Goal: Task Accomplishment & Management: Complete application form

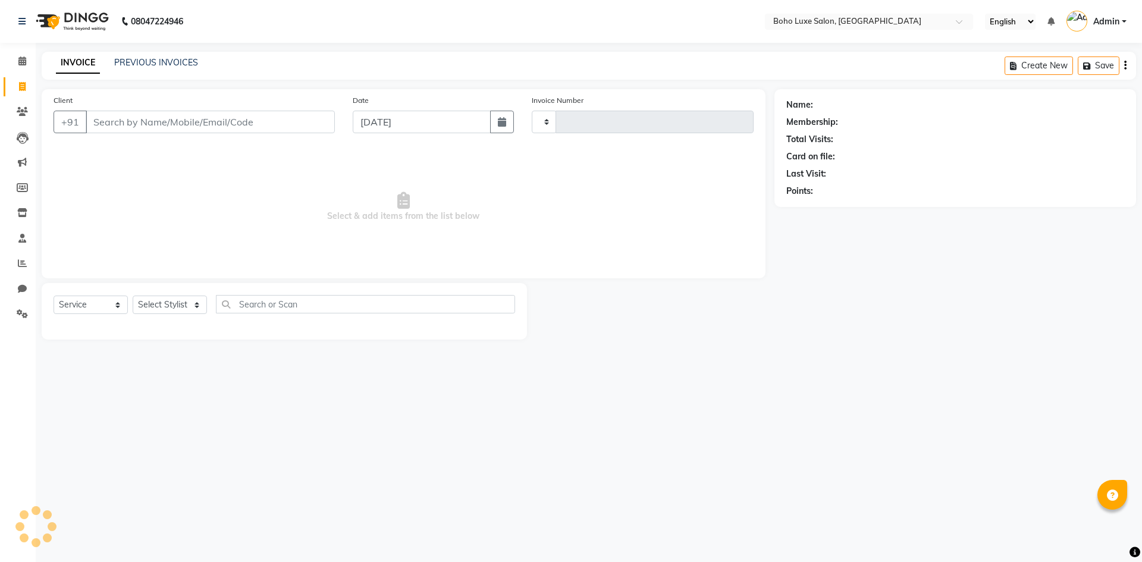
select select "service"
type input "0912"
select select "7694"
drag, startPoint x: 130, startPoint y: 130, endPoint x: 134, endPoint y: 123, distance: 8.3
click at [134, 123] on input "Client" at bounding box center [210, 122] width 249 height 23
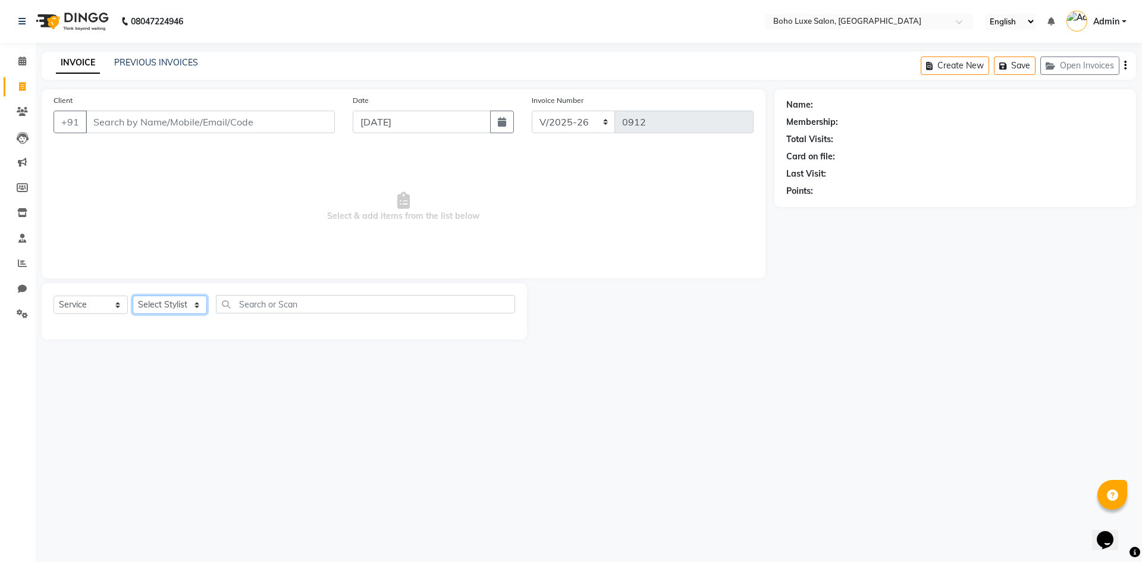
click at [187, 305] on select "Select Stylist [PERSON_NAME] [PERSON_NAME] [PERSON_NAME] [PERSON_NAME] [PERSON_…" at bounding box center [170, 305] width 74 height 18
select select "68513"
click at [133, 296] on select "Select Stylist [PERSON_NAME] [PERSON_NAME] [PERSON_NAME] [PERSON_NAME] [PERSON_…" at bounding box center [170, 305] width 74 height 18
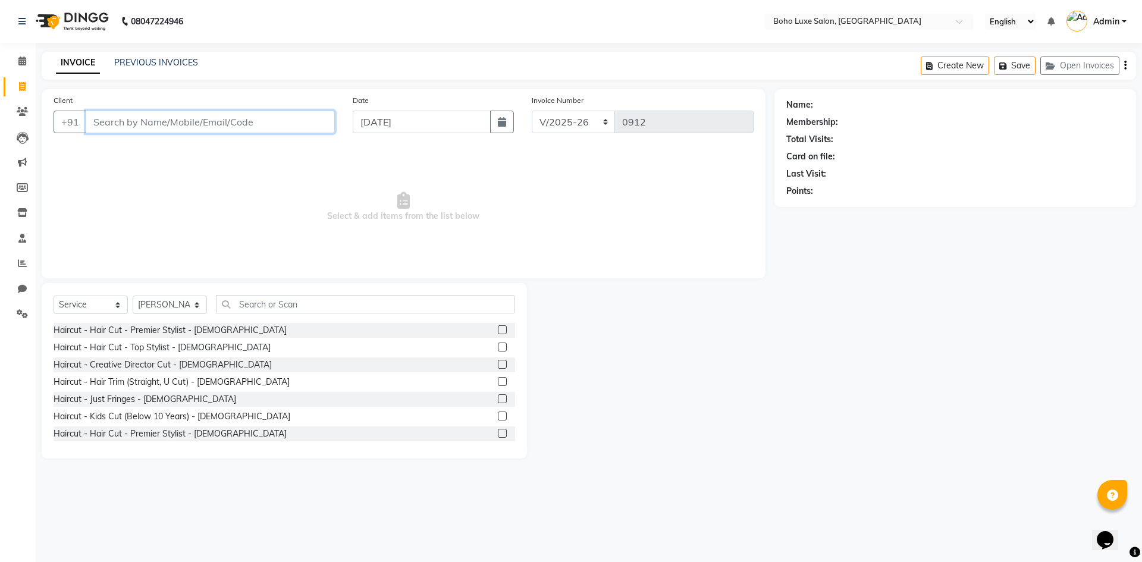
click at [176, 126] on input "Client" at bounding box center [210, 122] width 249 height 23
type input "6369495979"
click at [296, 121] on span "Add Client" at bounding box center [304, 122] width 47 height 12
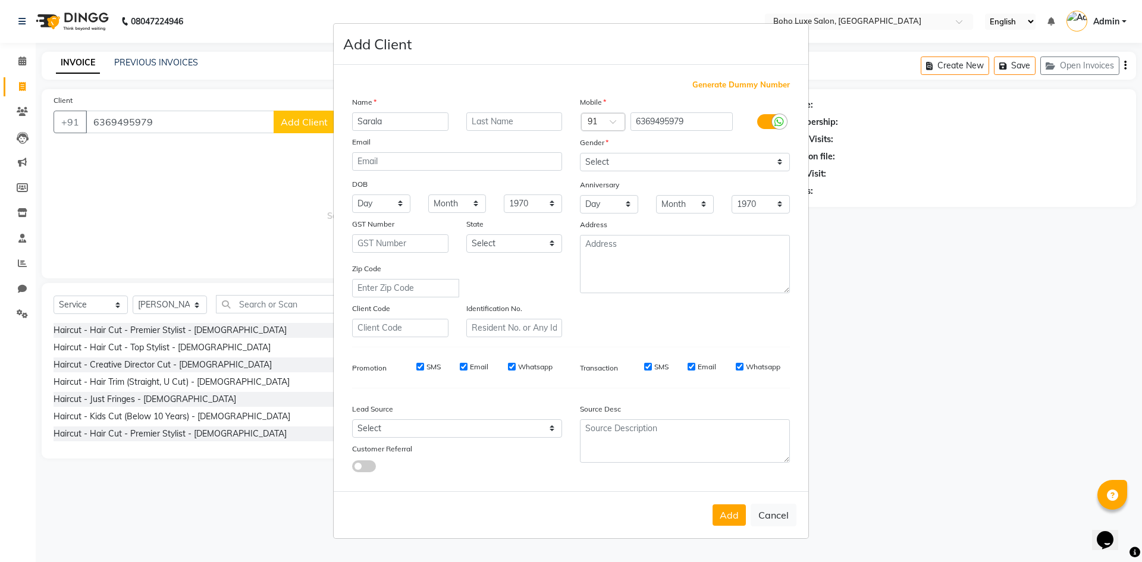
type input "Sarala"
click at [610, 164] on select "Select [DEMOGRAPHIC_DATA] [DEMOGRAPHIC_DATA] Other Prefer Not To Say" at bounding box center [685, 162] width 210 height 18
select select "[DEMOGRAPHIC_DATA]"
click at [580, 153] on select "Select [DEMOGRAPHIC_DATA] [DEMOGRAPHIC_DATA] Other Prefer Not To Say" at bounding box center [685, 162] width 210 height 18
click at [739, 367] on input "Whatsapp" at bounding box center [740, 367] width 8 height 8
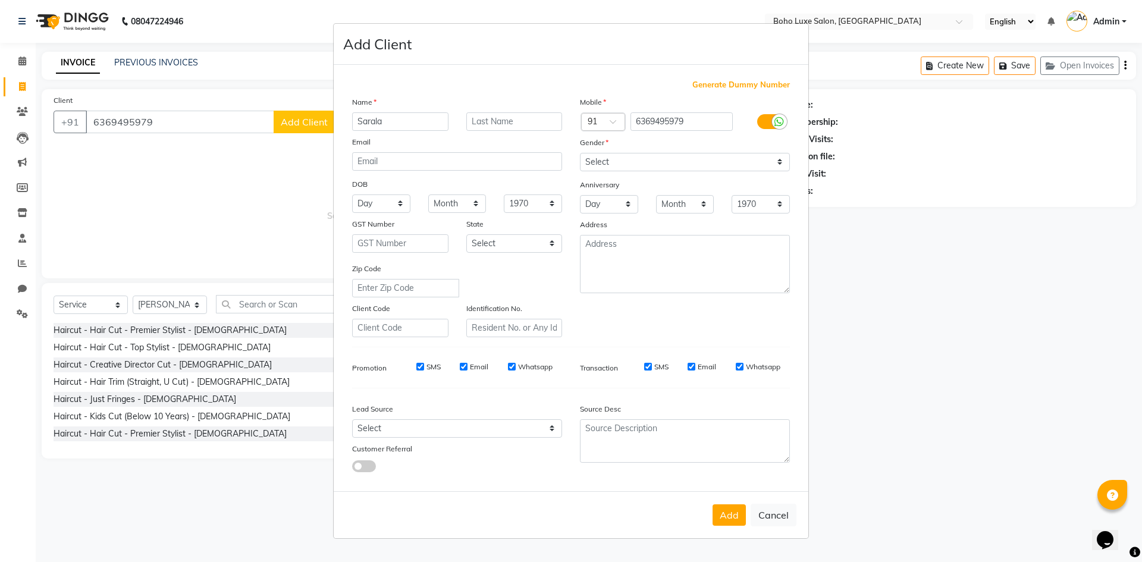
checkbox input "false"
click at [694, 366] on input "Email" at bounding box center [691, 367] width 8 height 8
checkbox input "false"
click at [510, 363] on input "Whatsapp" at bounding box center [512, 367] width 8 height 8
checkbox input "false"
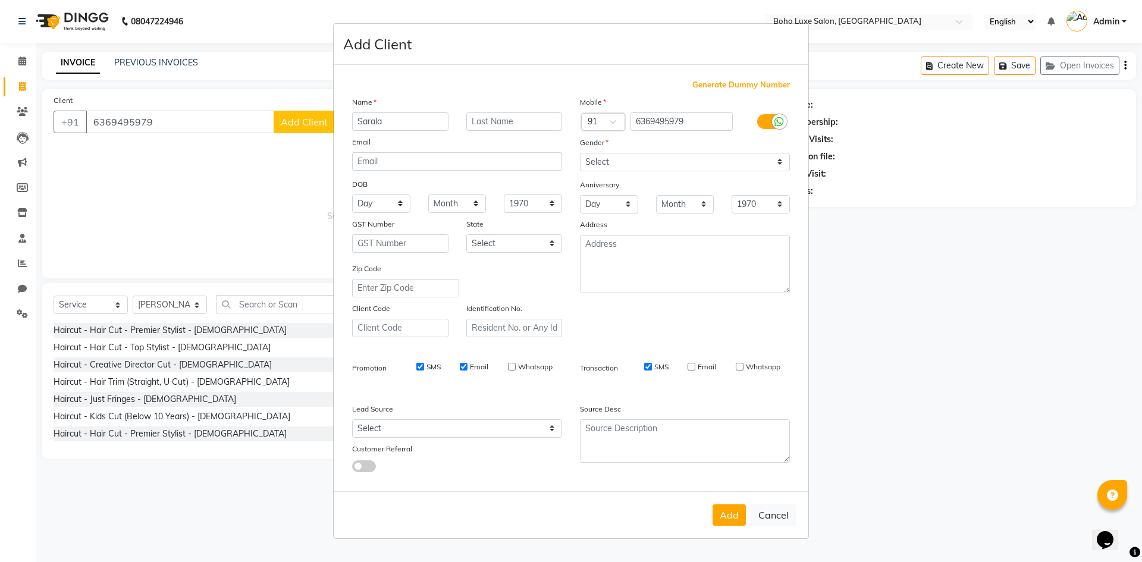
click at [460, 366] on input "Email" at bounding box center [464, 367] width 8 height 8
checkbox input "false"
click at [735, 520] on button "Add" at bounding box center [728, 514] width 33 height 21
select select
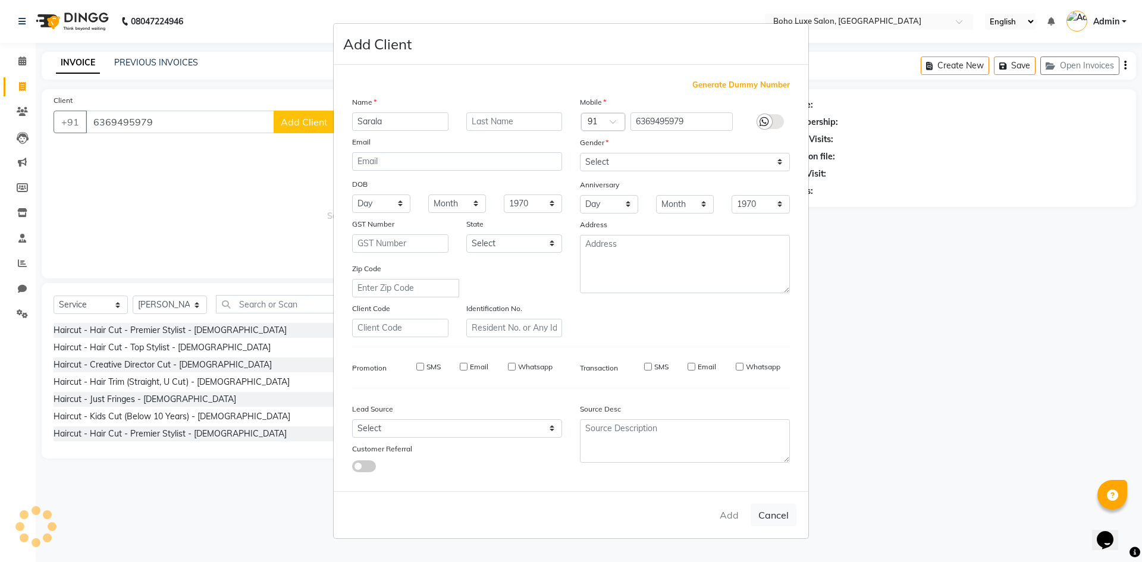
select select
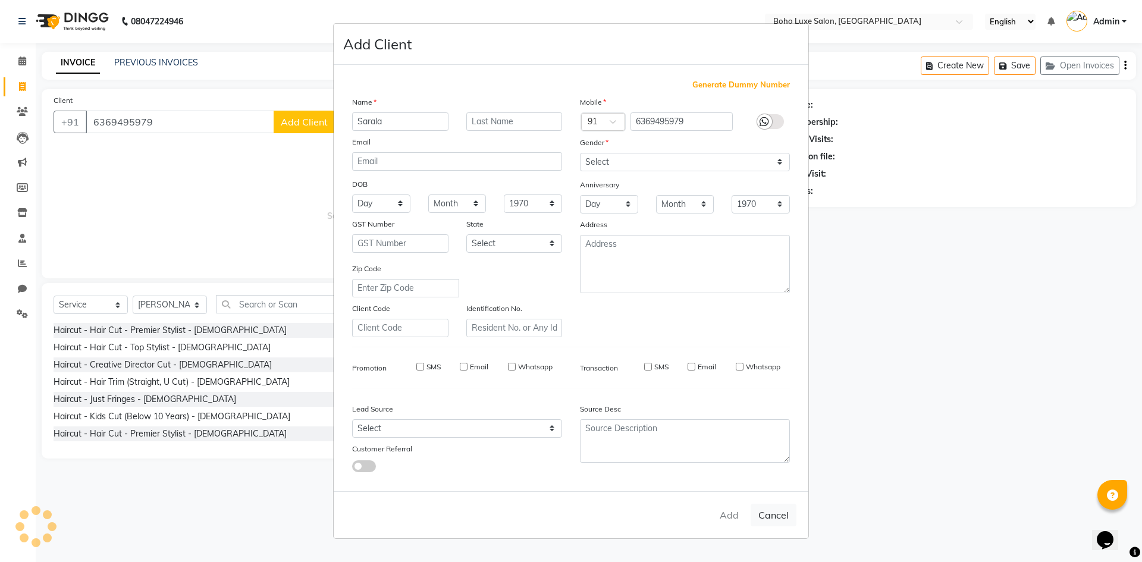
checkbox input "false"
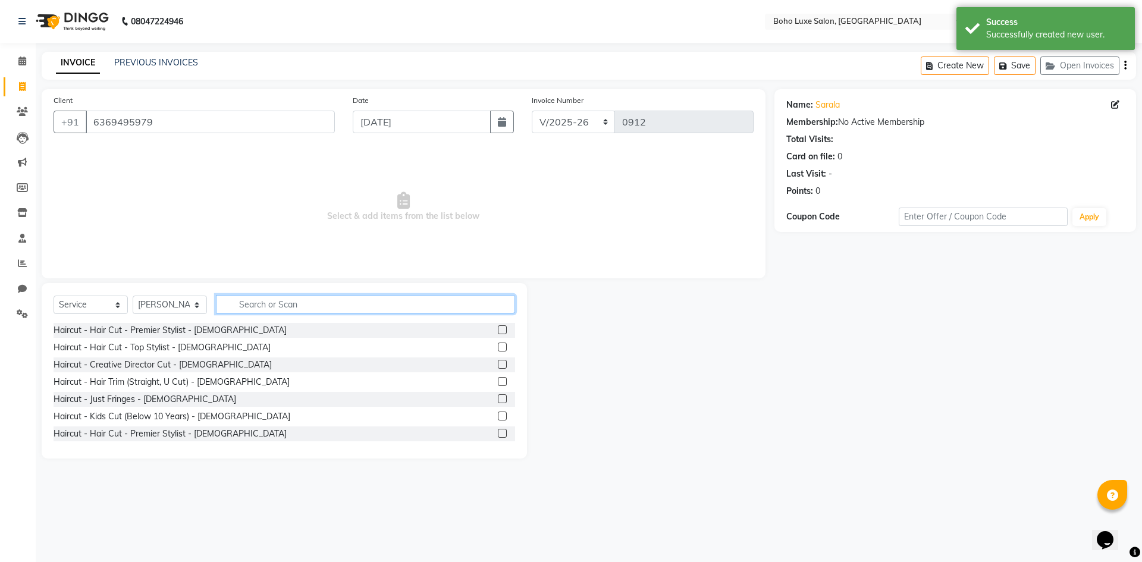
click at [275, 305] on input "text" at bounding box center [365, 304] width 299 height 18
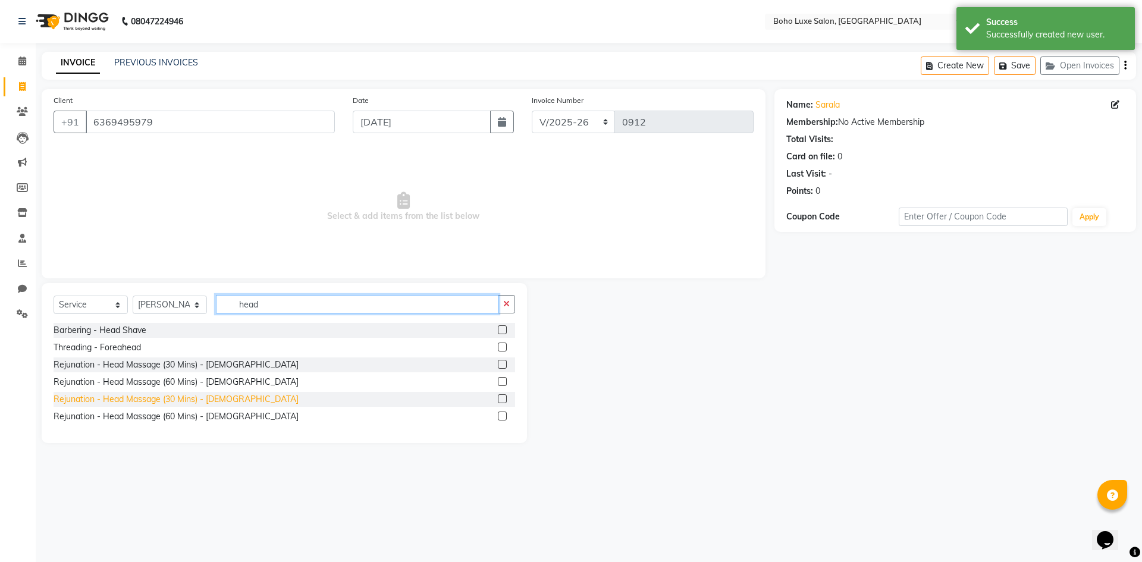
type input "head"
click at [169, 400] on div "Rejunation - Head Massage (30 Mins) - [DEMOGRAPHIC_DATA]" at bounding box center [176, 399] width 245 height 12
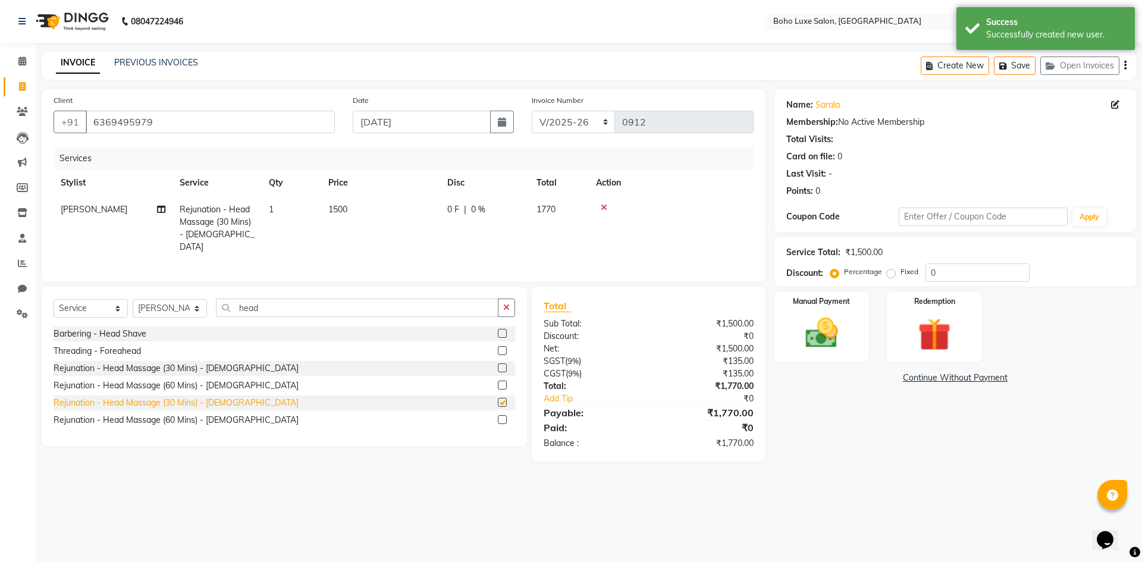
checkbox input "false"
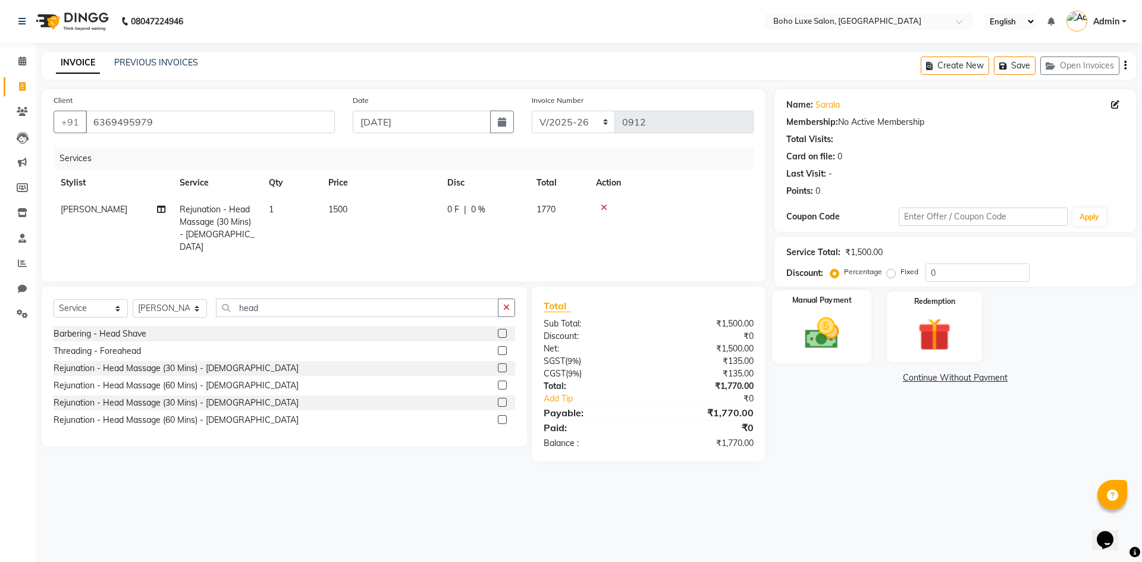
click at [821, 322] on img at bounding box center [821, 332] width 55 height 39
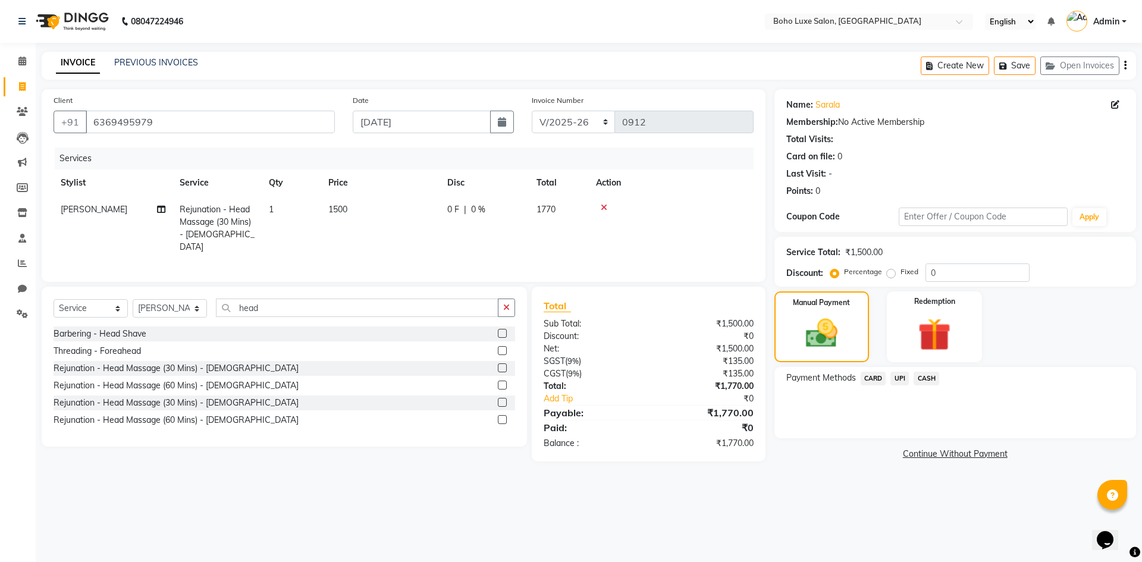
click at [900, 378] on span "UPI" at bounding box center [899, 379] width 18 height 14
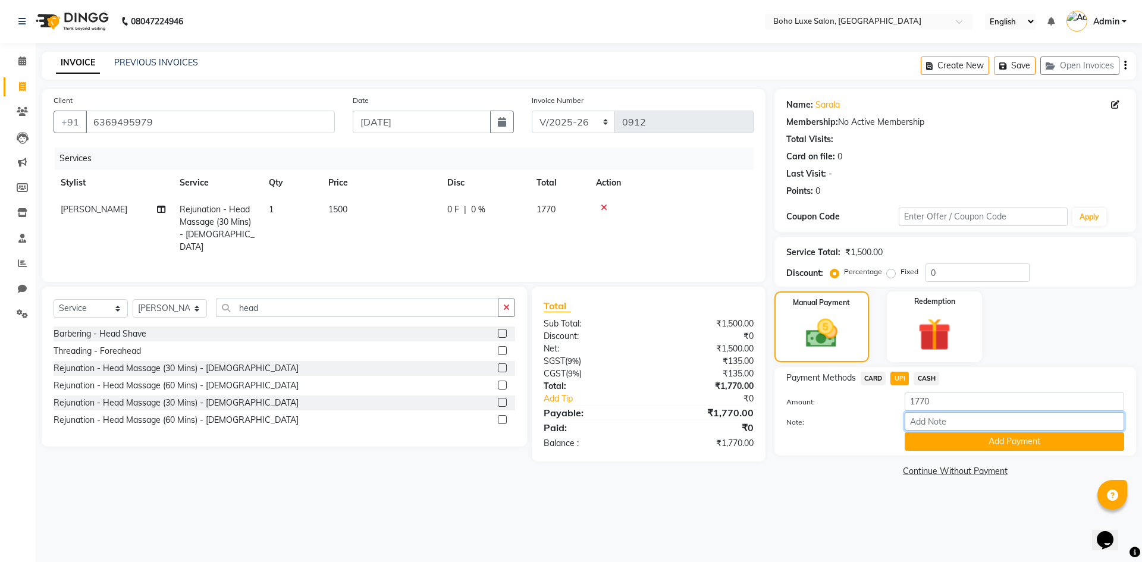
click at [936, 420] on input "Note:" at bounding box center [1014, 421] width 219 height 18
type input "boho luxe bill"
click at [962, 439] on button "Add Payment" at bounding box center [1014, 441] width 219 height 18
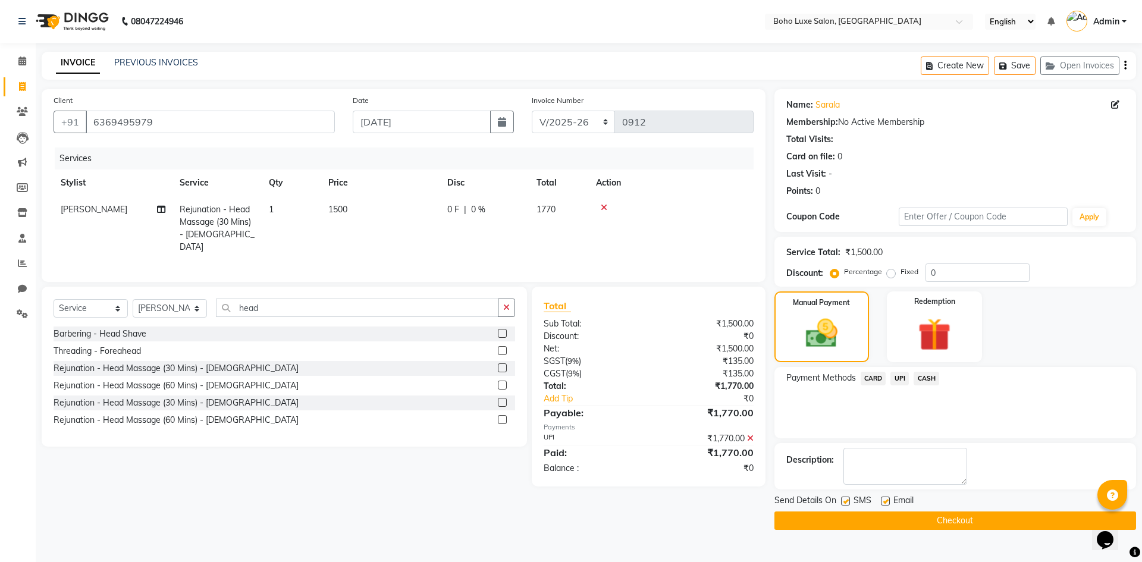
click at [886, 501] on label at bounding box center [885, 501] width 9 height 9
click at [886, 501] on input "checkbox" at bounding box center [885, 502] width 8 height 8
checkbox input "false"
click at [894, 516] on button "Checkout" at bounding box center [955, 520] width 362 height 18
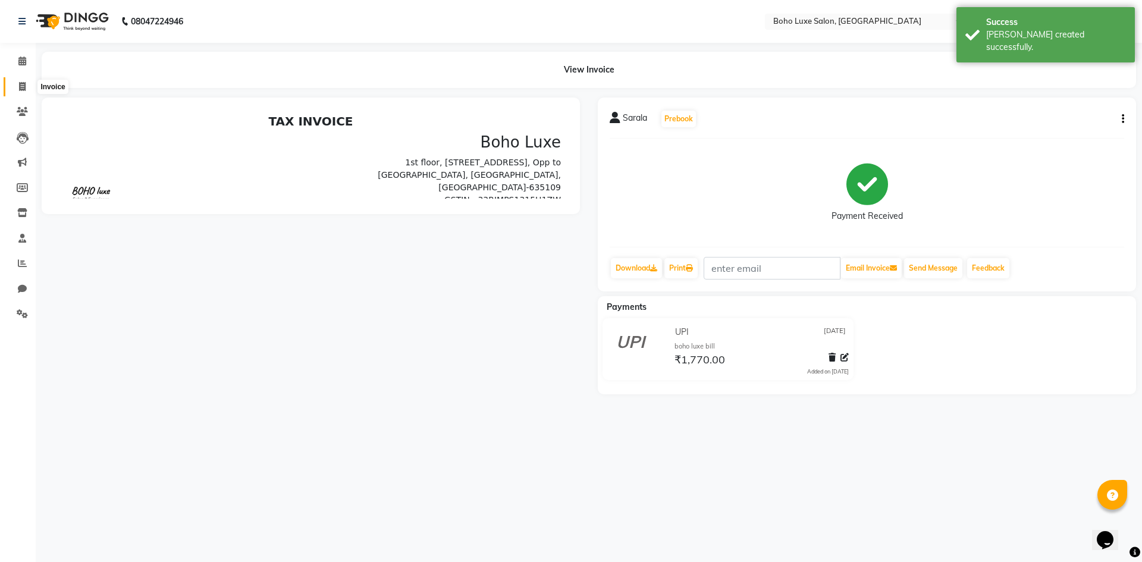
click at [31, 83] on span at bounding box center [22, 87] width 21 height 14
select select "service"
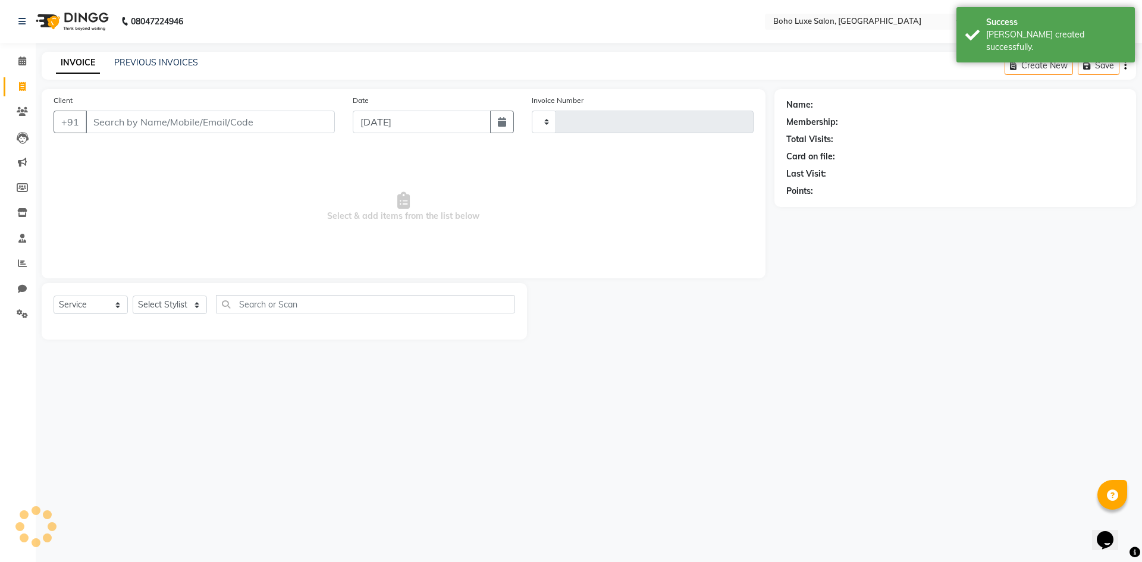
type input "0913"
select select "7694"
click at [124, 121] on input "Client" at bounding box center [210, 122] width 249 height 23
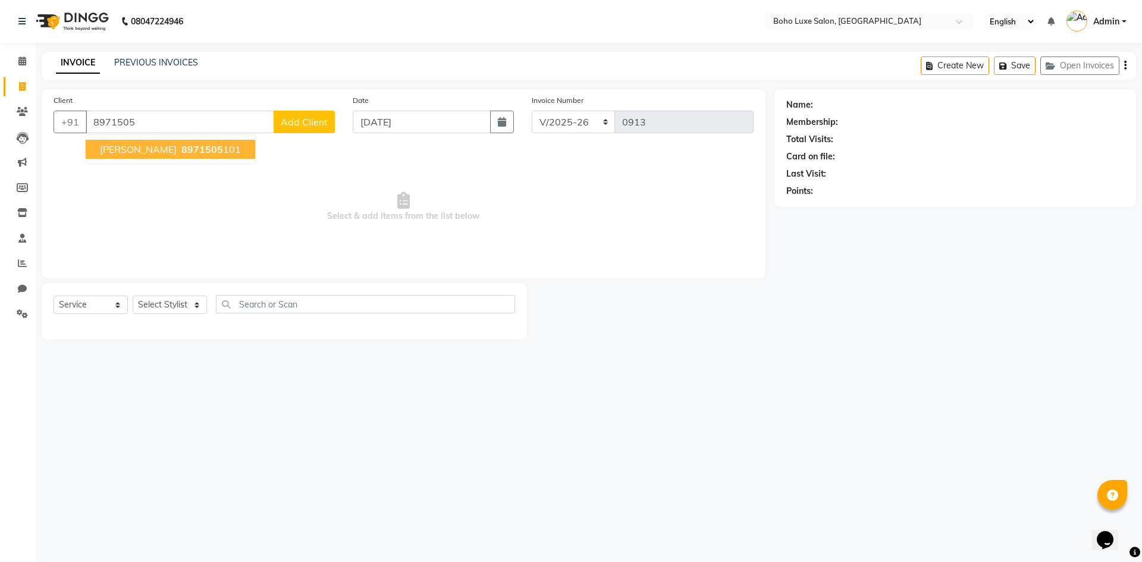
click at [181, 144] on span "8971505" at bounding box center [202, 149] width 42 height 12
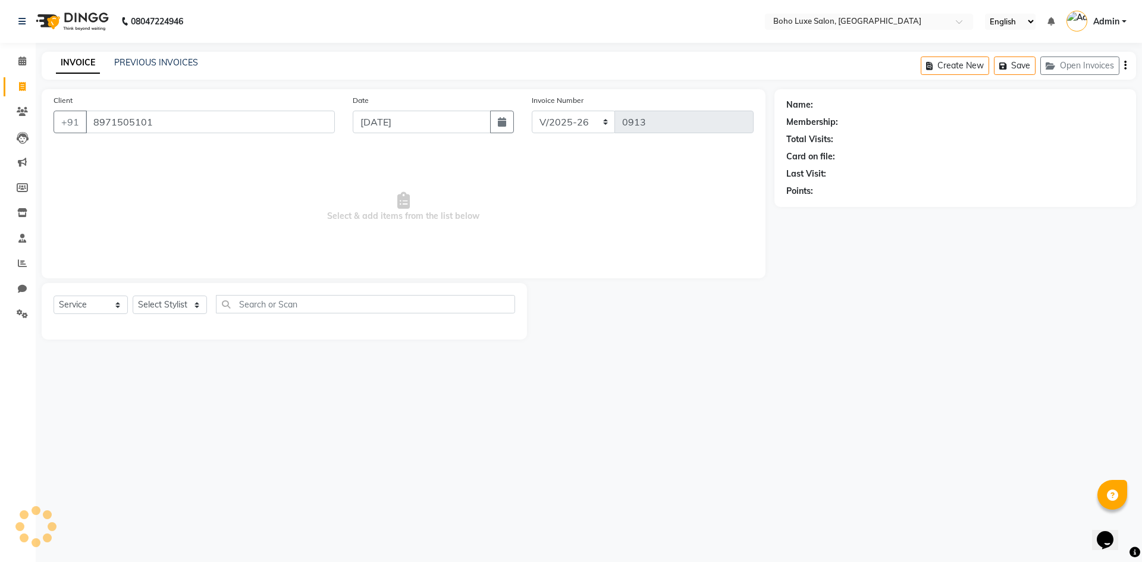
type input "8971505101"
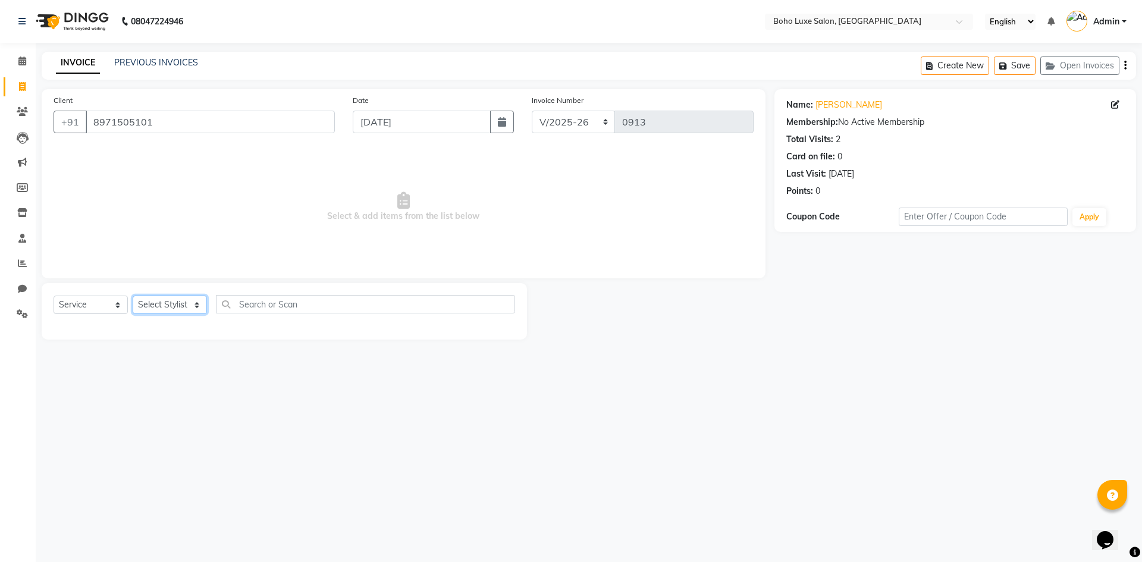
click at [200, 299] on select "Select Stylist [PERSON_NAME] [PERSON_NAME] [PERSON_NAME] [PERSON_NAME] [PERSON_…" at bounding box center [170, 305] width 74 height 18
select select "84267"
click at [133, 296] on select "Select Stylist [PERSON_NAME] [PERSON_NAME] [PERSON_NAME] [PERSON_NAME] [PERSON_…" at bounding box center [170, 305] width 74 height 18
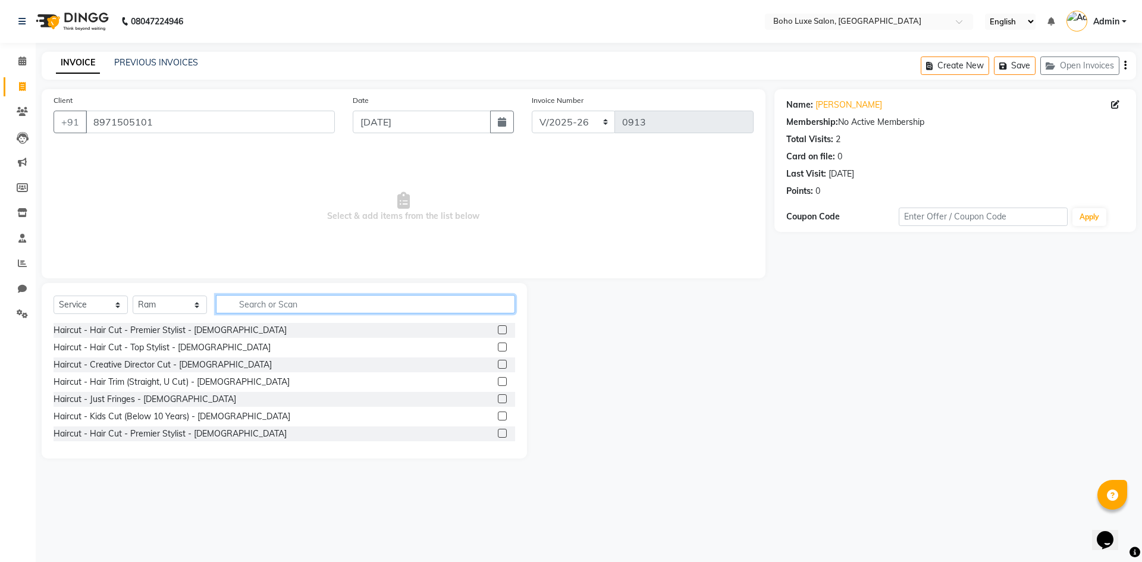
click at [301, 304] on input "text" at bounding box center [365, 304] width 299 height 18
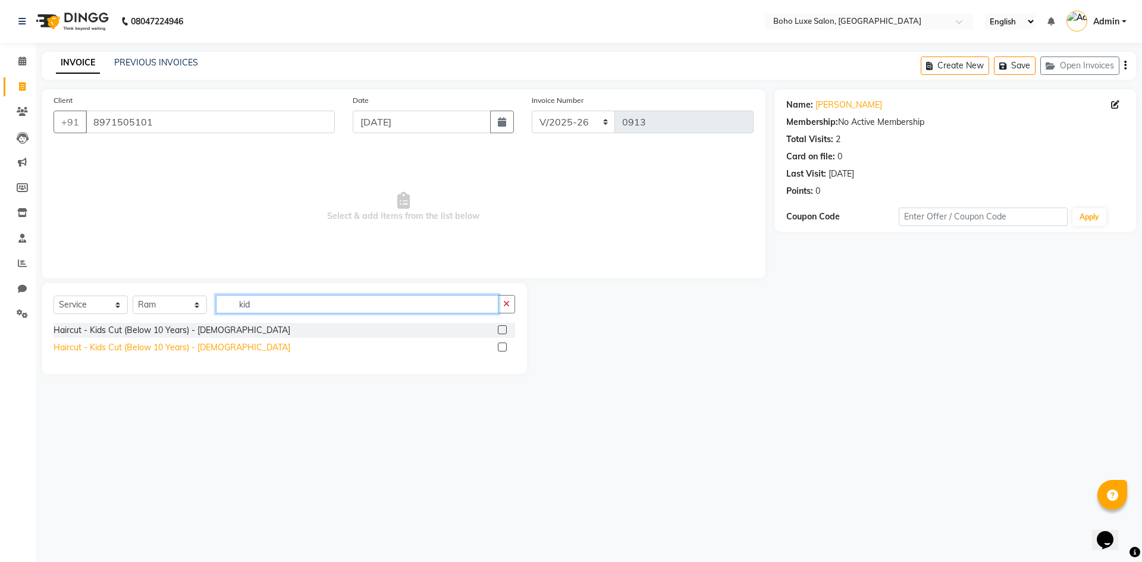
type input "kid"
click at [134, 350] on div "Haircut - Kids Cut (Below 10 Years) - [DEMOGRAPHIC_DATA]" at bounding box center [172, 347] width 237 height 12
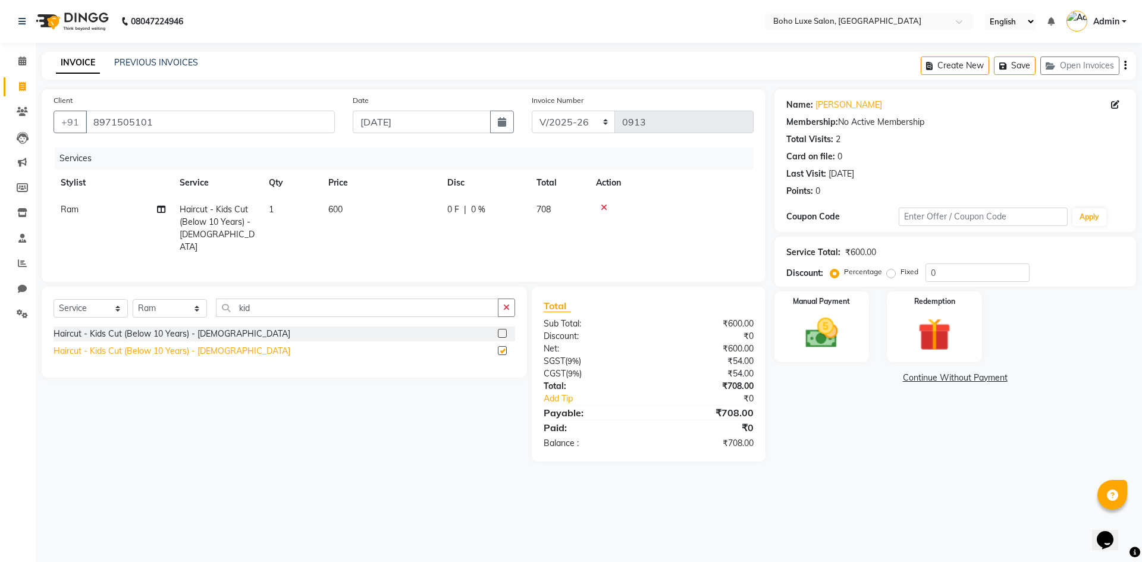
checkbox input "false"
click at [504, 303] on icon "button" at bounding box center [506, 307] width 7 height 8
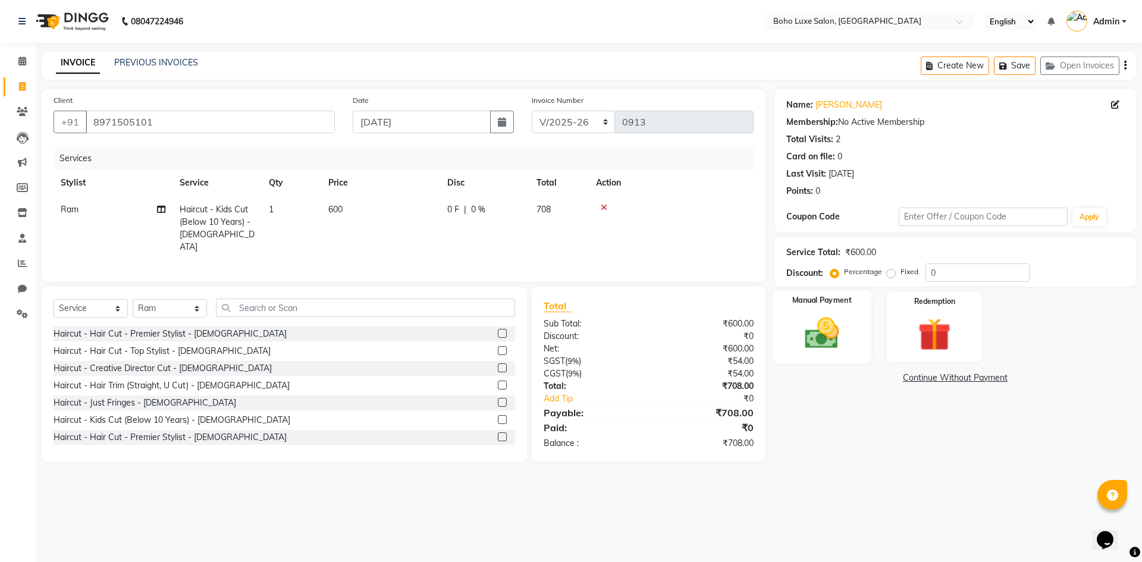
click at [830, 306] on label "Manual Payment" at bounding box center [821, 300] width 59 height 11
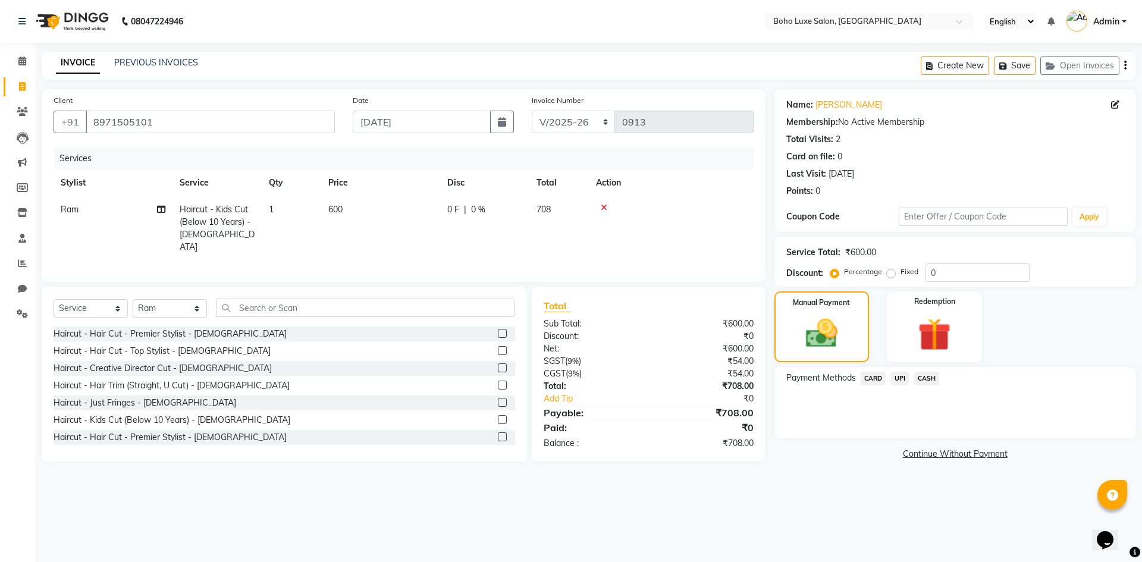
click at [874, 380] on span "CARD" at bounding box center [874, 379] width 26 height 14
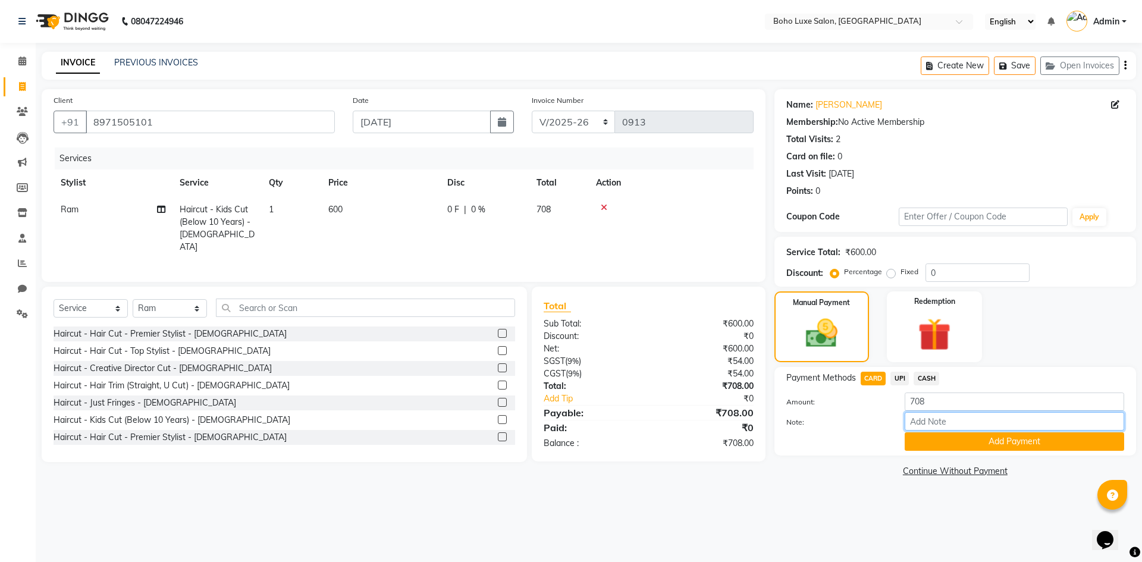
click at [931, 418] on input "Note:" at bounding box center [1014, 421] width 219 height 18
type input "boho luxe bill"
click at [959, 443] on button "Add Payment" at bounding box center [1014, 441] width 219 height 18
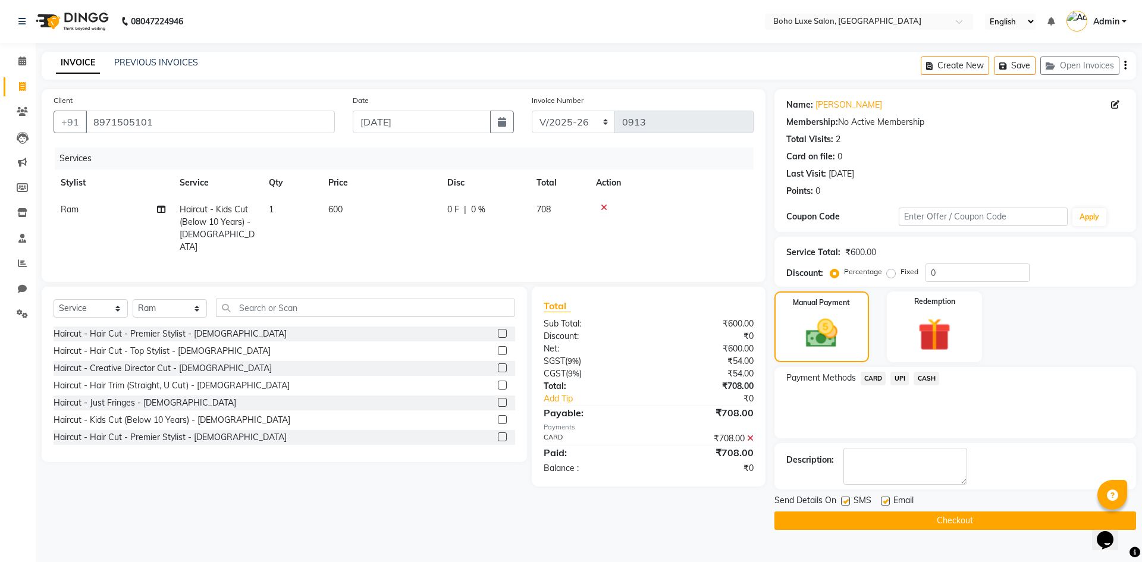
click at [886, 497] on label at bounding box center [885, 501] width 9 height 9
click at [886, 498] on input "checkbox" at bounding box center [885, 502] width 8 height 8
checkbox input "false"
click at [878, 513] on button "Checkout" at bounding box center [955, 520] width 362 height 18
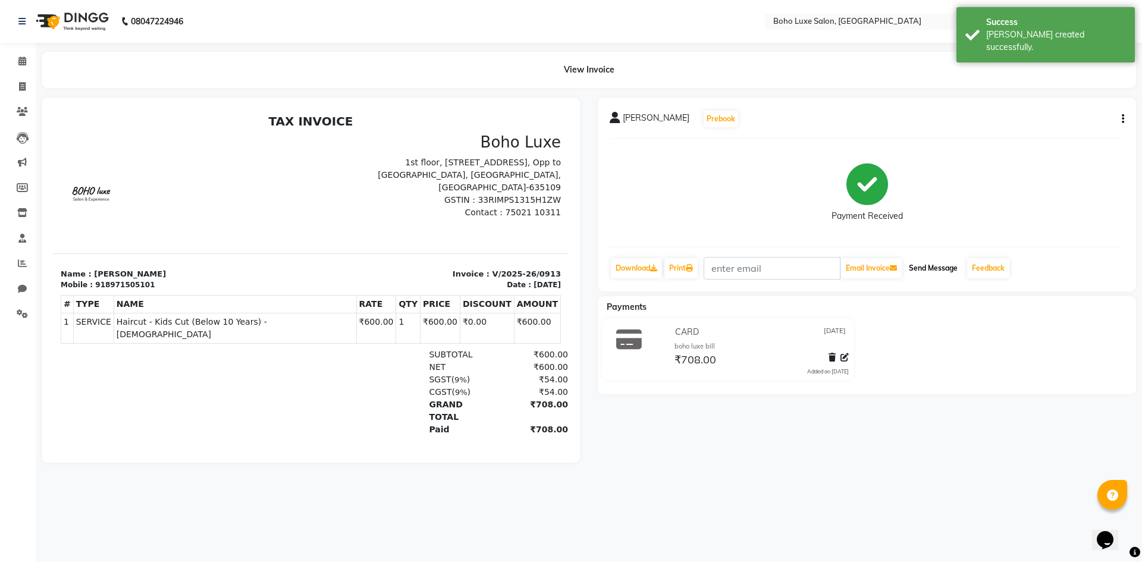
click at [929, 266] on button "Send Message" at bounding box center [933, 268] width 58 height 20
click at [26, 89] on icon at bounding box center [22, 86] width 7 height 9
select select "service"
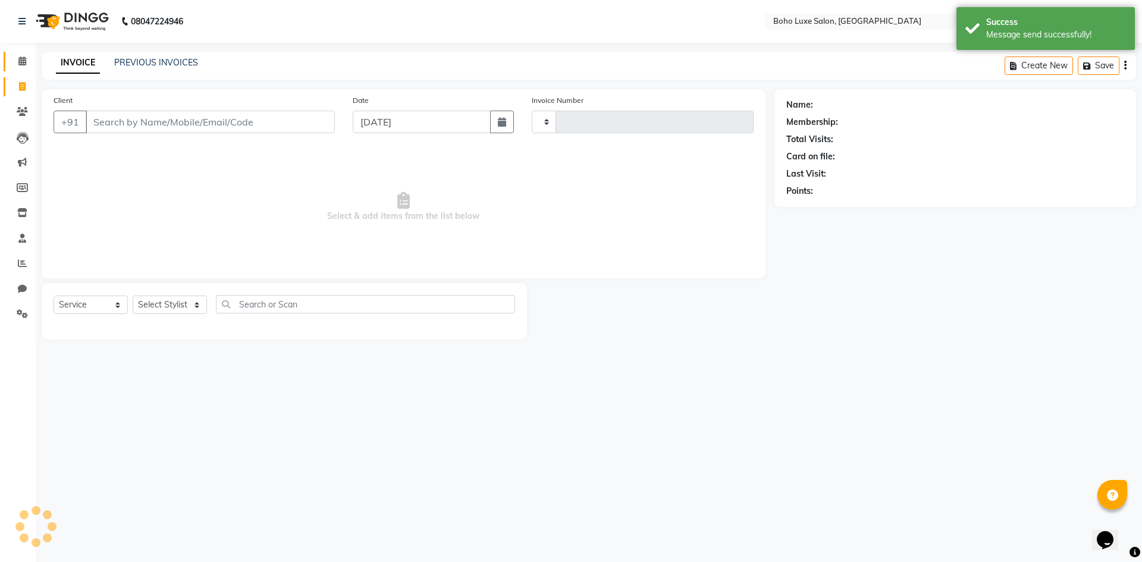
type input "0914"
select select "7694"
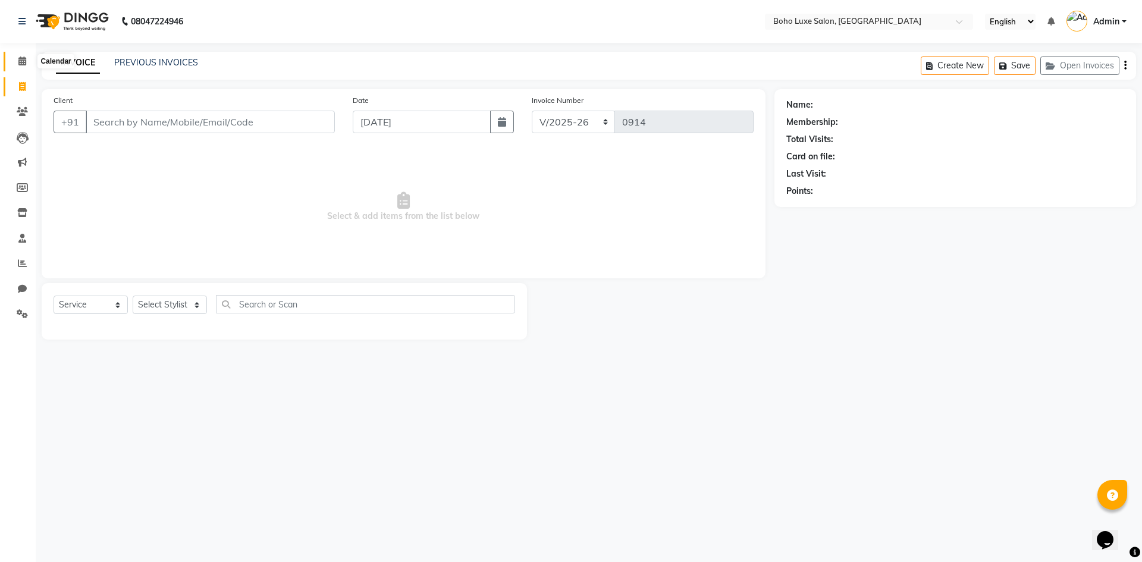
click at [25, 58] on icon at bounding box center [22, 60] width 8 height 9
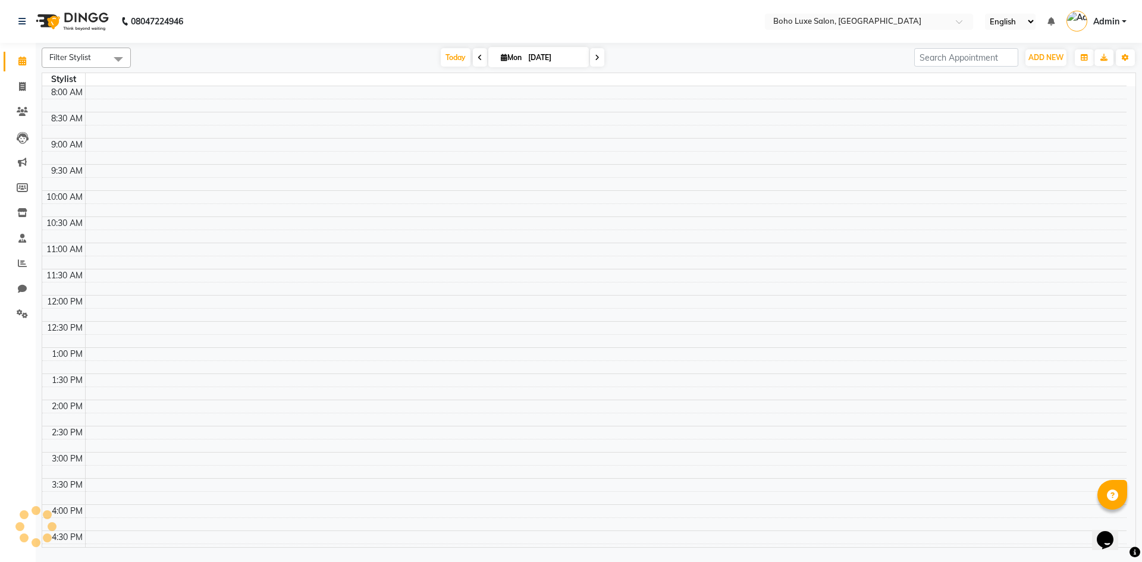
scroll to position [221, 0]
